Goal: Understand process/instructions: Learn how to perform a task or action

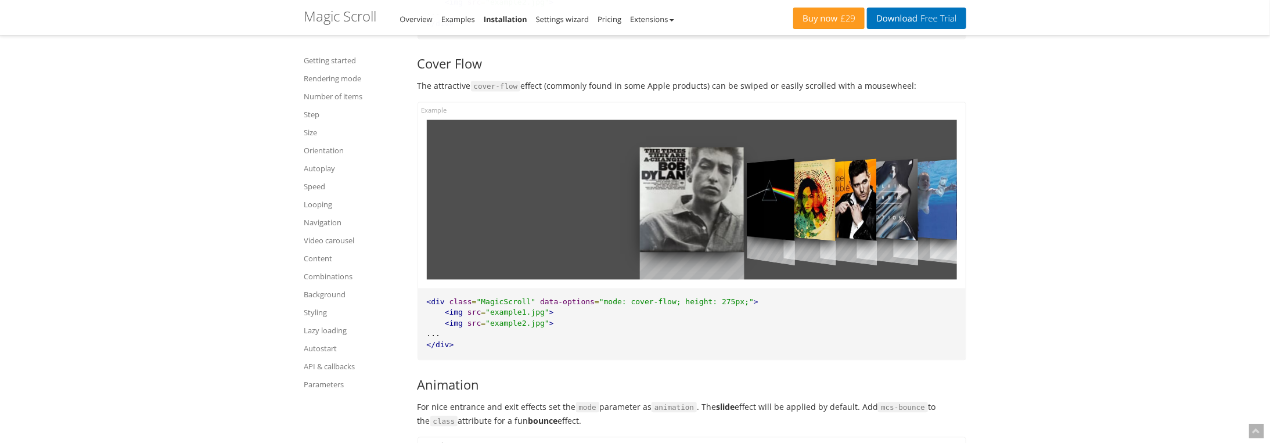
scroll to position [1219, 0]
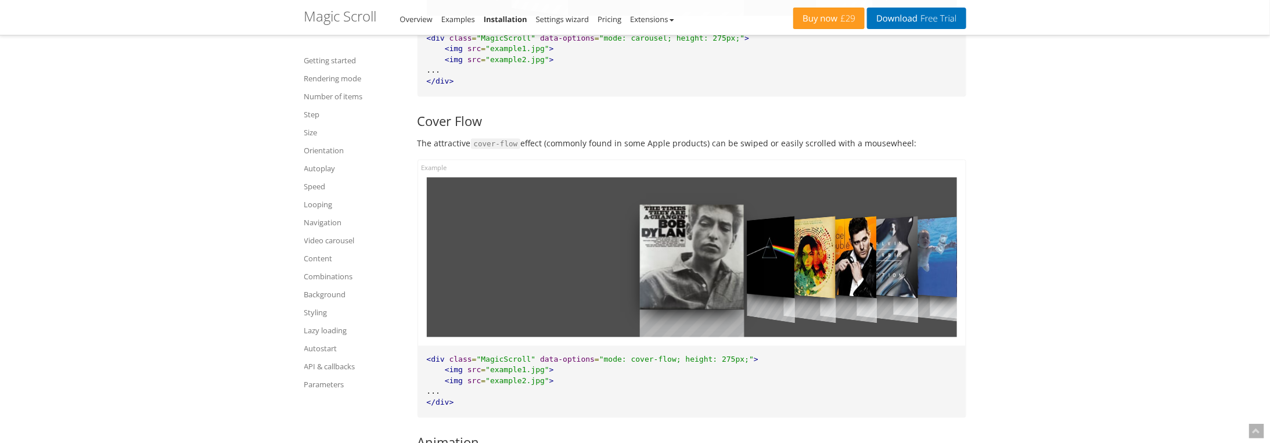
drag, startPoint x: 753, startPoint y: 255, endPoint x: 596, endPoint y: 261, distance: 156.9
click at [626, 259] on div at bounding box center [692, 258] width 530 height 160
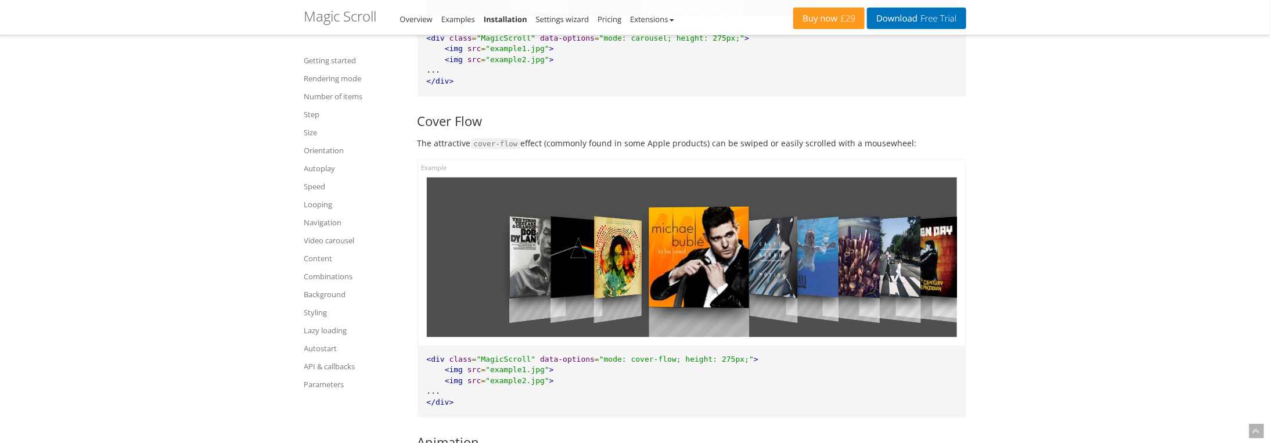
drag, startPoint x: 771, startPoint y: 262, endPoint x: 543, endPoint y: 274, distance: 227.9
click at [571, 273] on div at bounding box center [692, 258] width 530 height 160
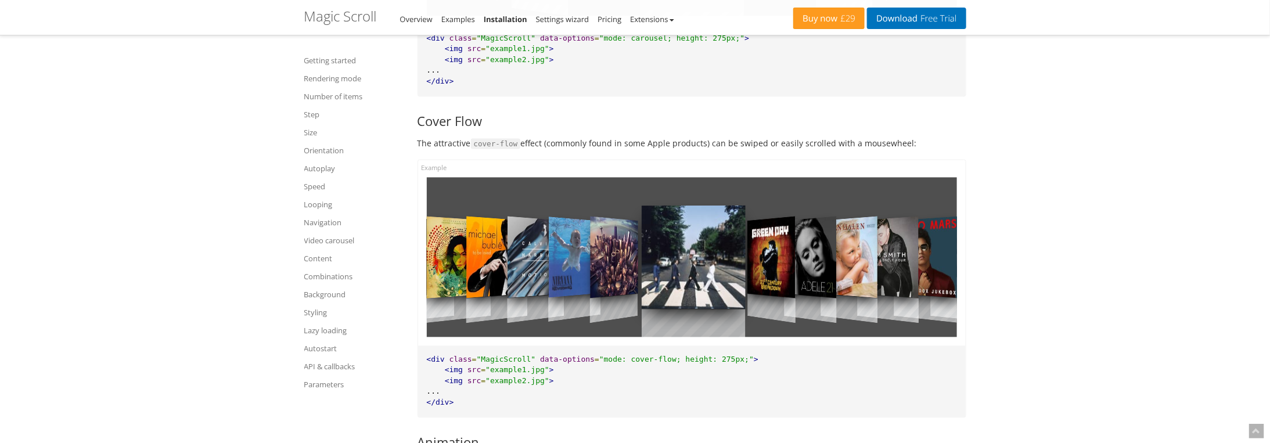
click at [542, 280] on div at bounding box center [692, 258] width 530 height 160
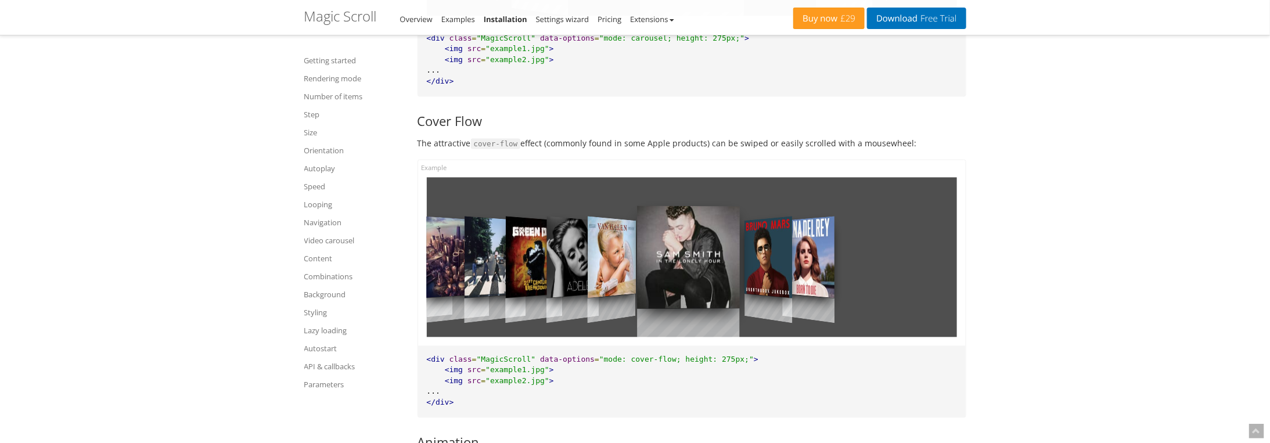
drag, startPoint x: 643, startPoint y: 280, endPoint x: 1277, endPoint y: 286, distance: 634.6
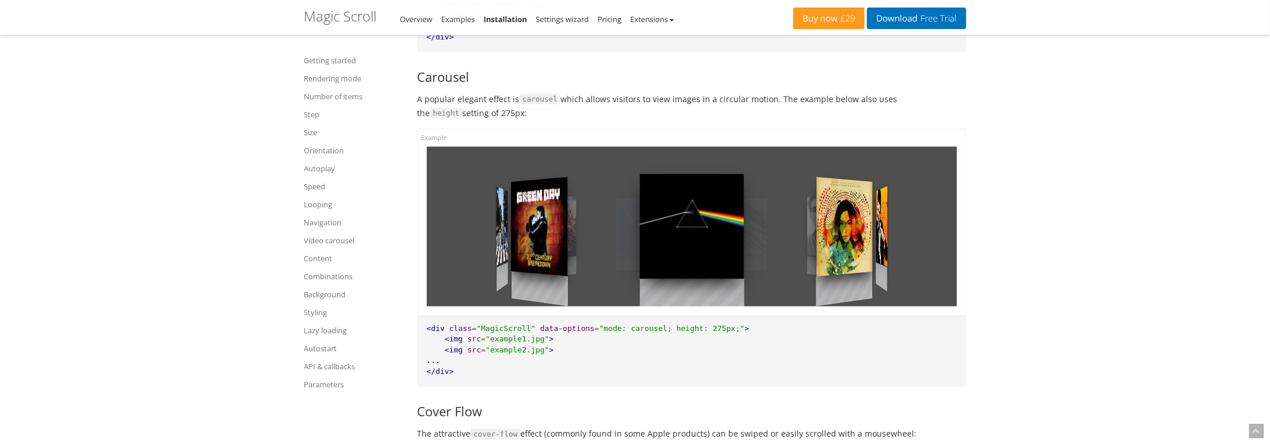
scroll to position [929, 0]
click at [629, 232] on div at bounding box center [692, 227] width 530 height 160
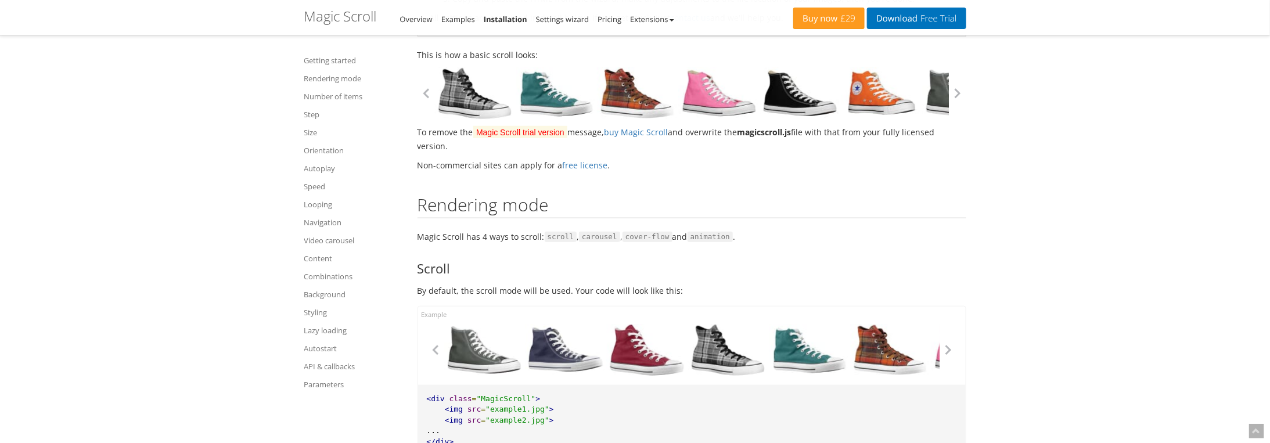
scroll to position [523, 0]
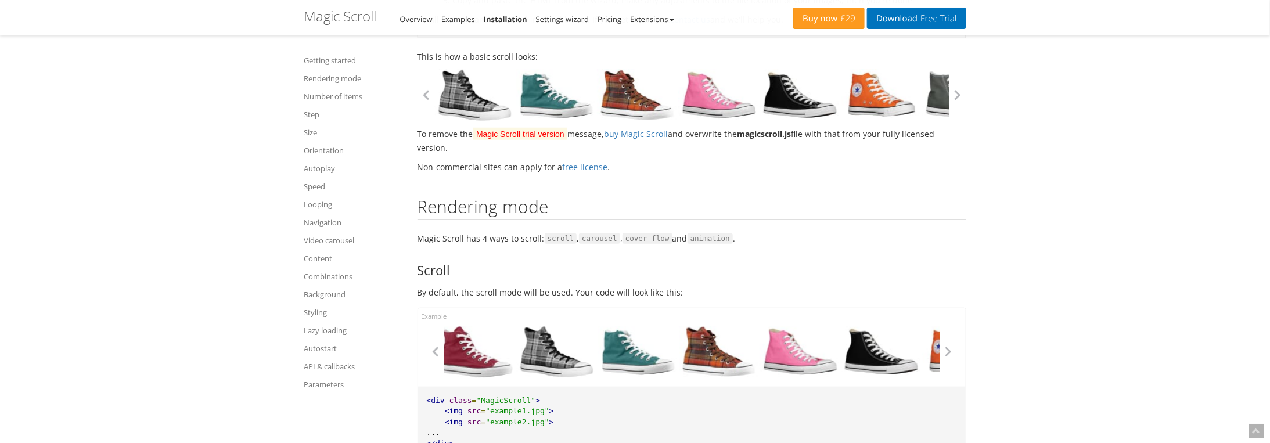
drag, startPoint x: 837, startPoint y: 330, endPoint x: 572, endPoint y: 311, distance: 264.8
click at [620, 311] on div at bounding box center [691, 347] width 547 height 78
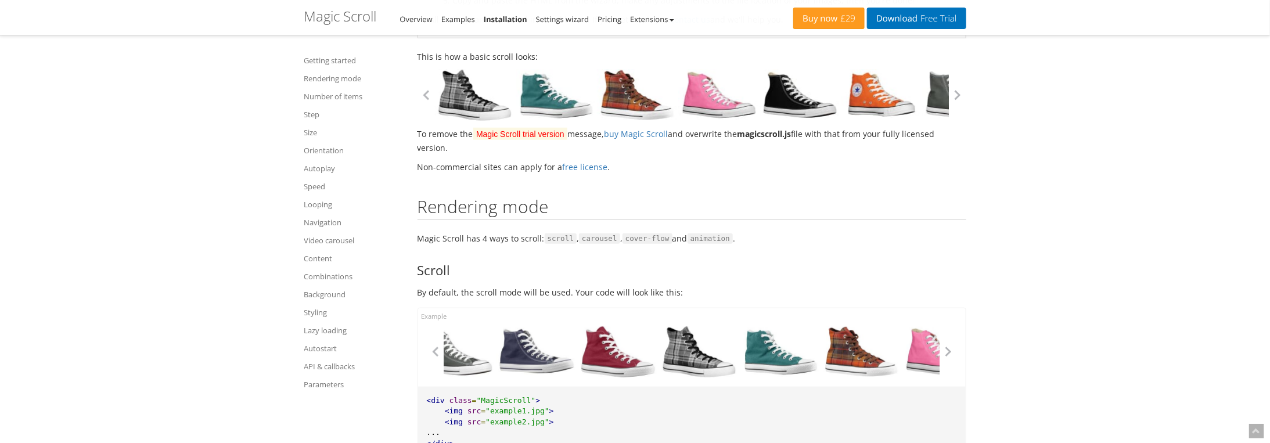
drag, startPoint x: 769, startPoint y: 348, endPoint x: 633, endPoint y: 335, distance: 136.5
click at [341, 347] on div at bounding box center [93, 352] width 495 height 52
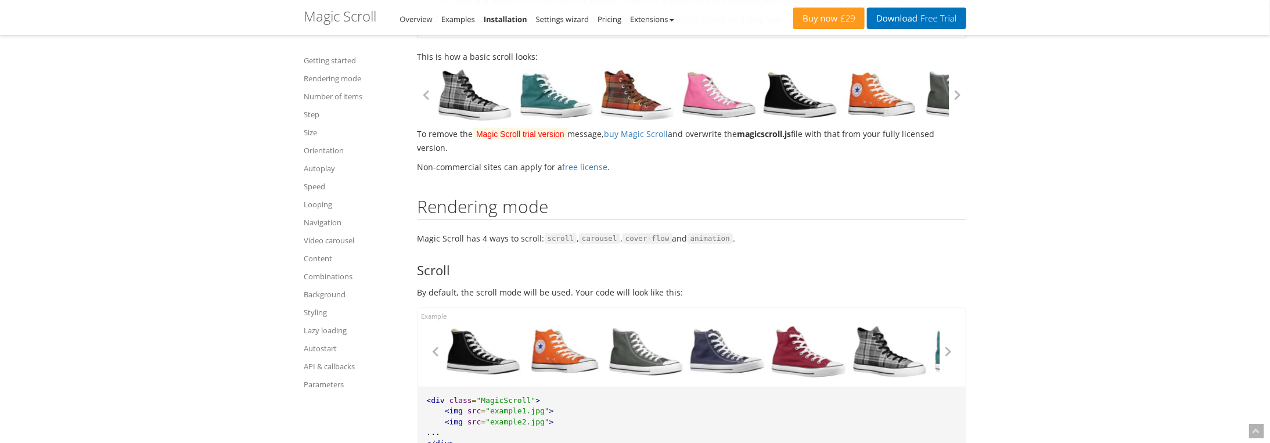
drag, startPoint x: 825, startPoint y: 80, endPoint x: 661, endPoint y: 117, distance: 167.8
click at [759, 91] on link at bounding box center [799, 95] width 81 height 52
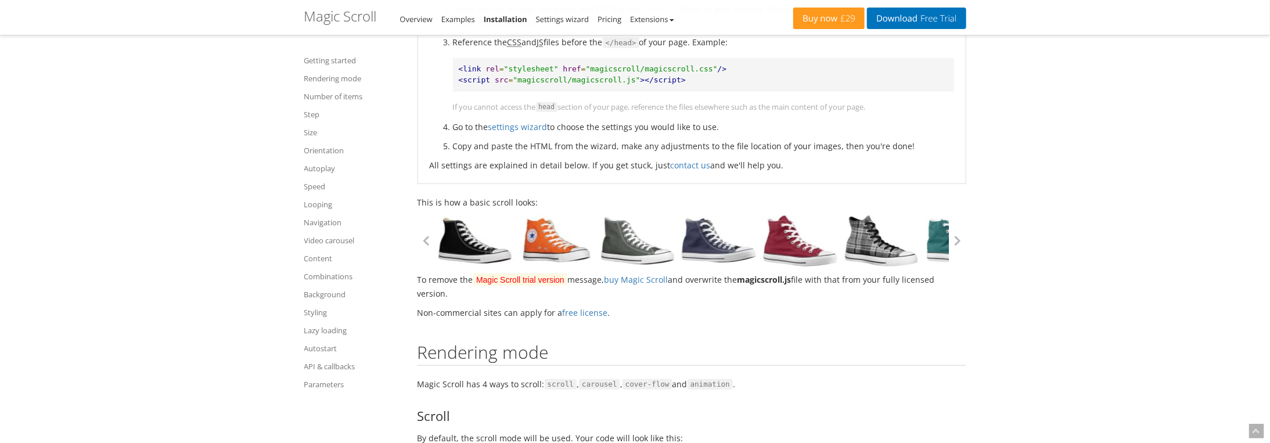
scroll to position [290, 0]
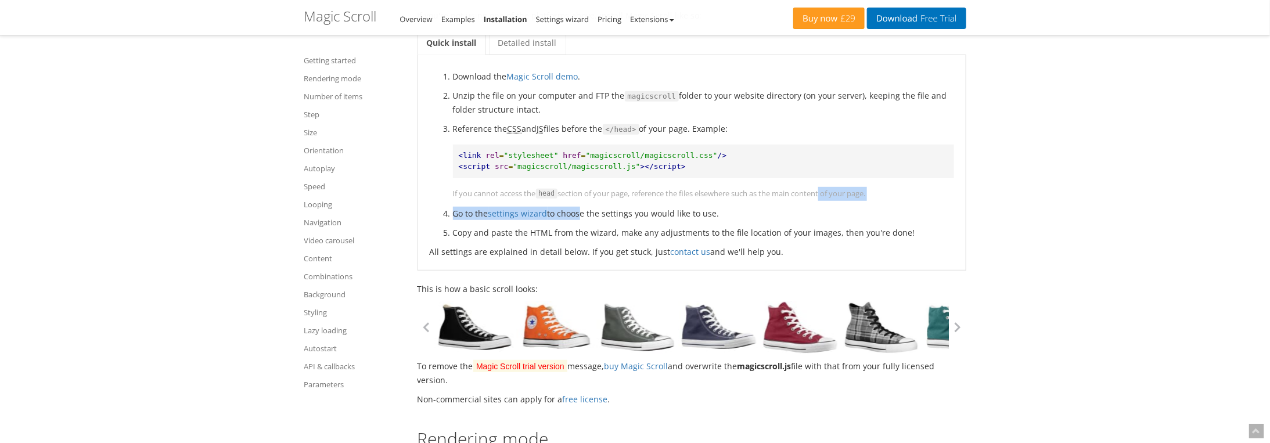
drag, startPoint x: 799, startPoint y: 189, endPoint x: 578, endPoint y: 201, distance: 222.2
click at [578, 201] on ol "Download the Magic Scroll demo . Unzip the file on your computer and FTP the ma…" at bounding box center [692, 154] width 524 height 169
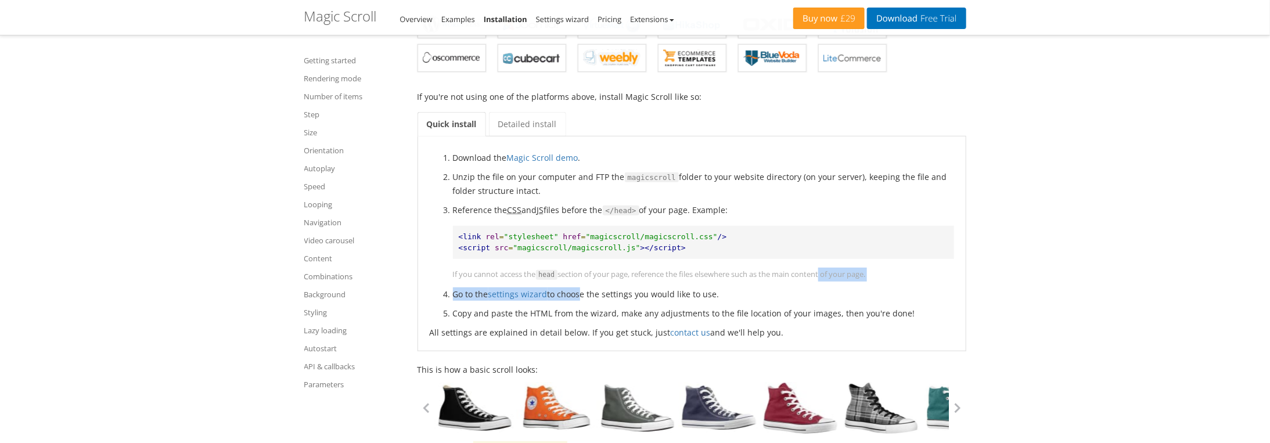
scroll to position [290, 0]
